Goal: Check status: Check status

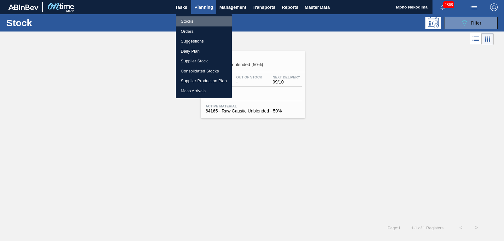
click at [189, 20] on li "Stocks" at bounding box center [204, 21] width 56 height 10
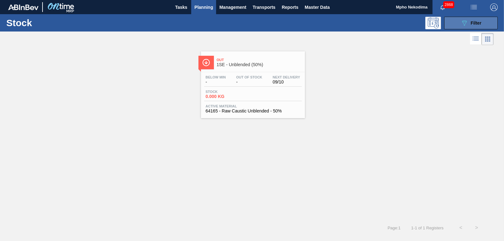
click at [454, 24] on button "089F7B8B-B2A5-4AFE-B5C0-19BA573D28AC Filter" at bounding box center [471, 23] width 54 height 13
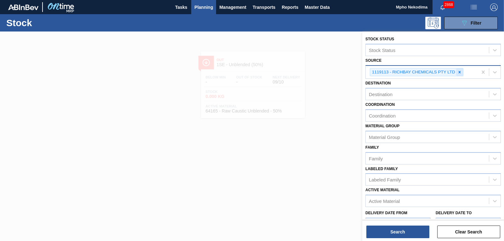
click at [459, 71] on icon at bounding box center [459, 72] width 4 height 4
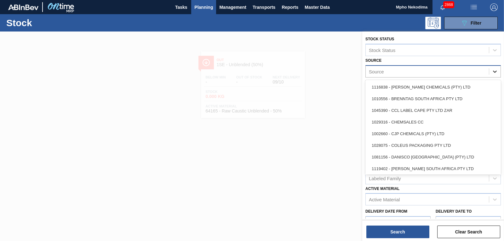
click at [495, 71] on icon at bounding box center [495, 71] width 6 height 6
click at [406, 71] on div "Source" at bounding box center [427, 71] width 123 height 9
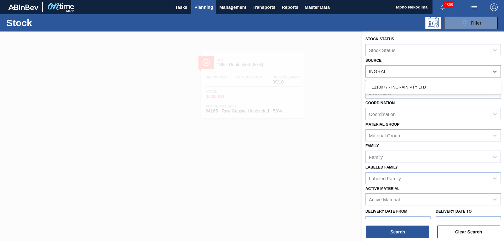
type input "INGRAIN"
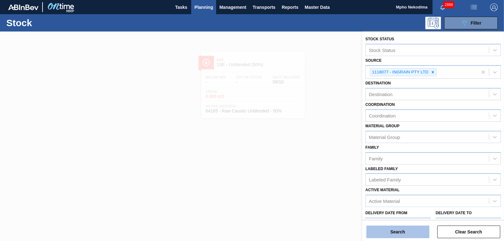
click at [396, 230] on button "Search" at bounding box center [397, 232] width 63 height 13
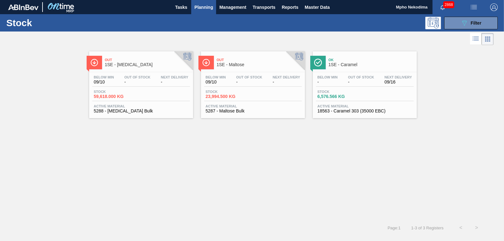
click at [220, 107] on span "Active Material" at bounding box center [253, 106] width 95 height 4
